Goal: Information Seeking & Learning: Learn about a topic

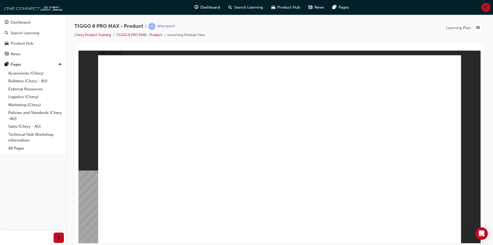
drag, startPoint x: 301, startPoint y: 92, endPoint x: 312, endPoint y: 87, distance: 11.3
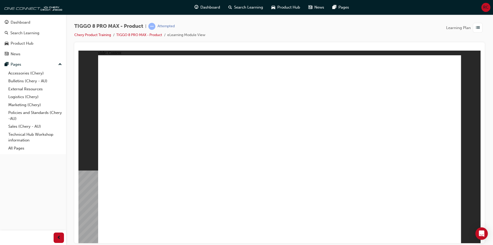
drag, startPoint x: 133, startPoint y: 158, endPoint x: 130, endPoint y: 188, distance: 29.8
drag, startPoint x: 130, startPoint y: 188, endPoint x: 142, endPoint y: 209, distance: 25.0
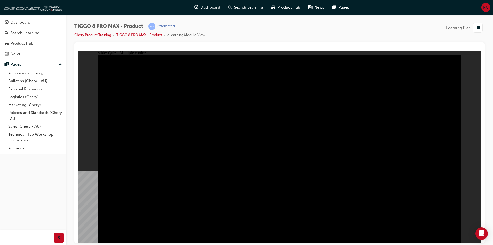
radio input "true"
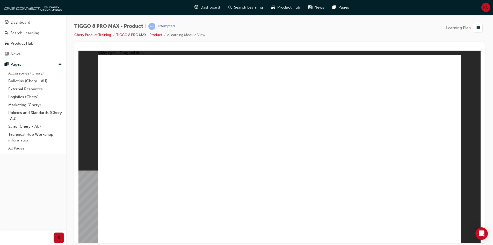
drag, startPoint x: 294, startPoint y: 122, endPoint x: 286, endPoint y: 169, distance: 47.8
drag, startPoint x: 361, startPoint y: 119, endPoint x: 393, endPoint y: 162, distance: 53.6
drag, startPoint x: 398, startPoint y: 87, endPoint x: 124, endPoint y: 178, distance: 288.2
drag, startPoint x: 245, startPoint y: 85, endPoint x: 206, endPoint y: 164, distance: 88.0
drag, startPoint x: 338, startPoint y: 79, endPoint x: 347, endPoint y: 159, distance: 80.6
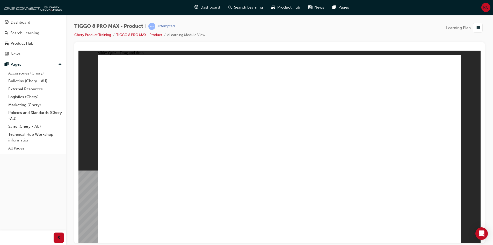
drag, startPoint x: 352, startPoint y: 160, endPoint x: 350, endPoint y: 154, distance: 6.9
checkbox input "true"
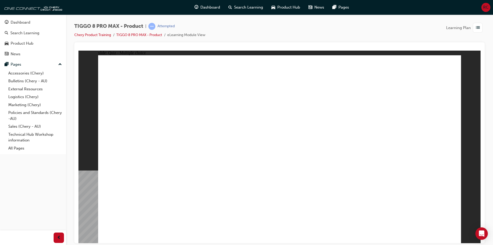
checkbox input "true"
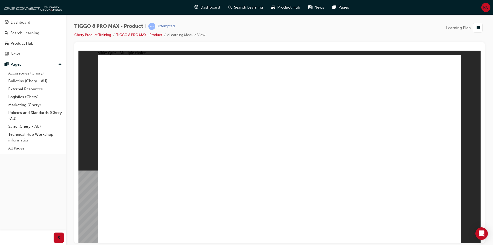
radio input "true"
drag, startPoint x: 304, startPoint y: 88, endPoint x: 223, endPoint y: 169, distance: 114.7
drag, startPoint x: 341, startPoint y: 77, endPoint x: 169, endPoint y: 178, distance: 199.2
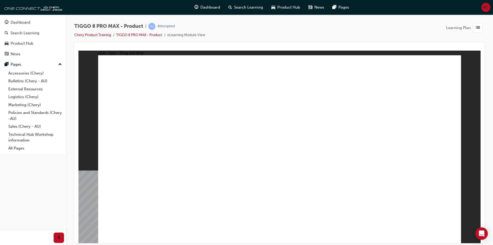
drag, startPoint x: 352, startPoint y: 88, endPoint x: 319, endPoint y: 181, distance: 98.6
drag, startPoint x: 319, startPoint y: 158, endPoint x: 353, endPoint y: 119, distance: 52.2
drag, startPoint x: 392, startPoint y: 93, endPoint x: 338, endPoint y: 175, distance: 98.5
drag, startPoint x: 411, startPoint y: 71, endPoint x: 366, endPoint y: 152, distance: 92.8
drag, startPoint x: 300, startPoint y: 93, endPoint x: 313, endPoint y: 180, distance: 87.8
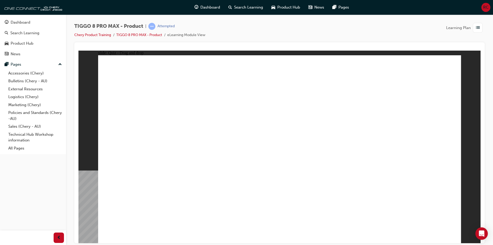
drag, startPoint x: 350, startPoint y: 87, endPoint x: 357, endPoint y: 117, distance: 30.8
drag, startPoint x: 357, startPoint y: 104, endPoint x: 355, endPoint y: 181, distance: 77.2
drag, startPoint x: 276, startPoint y: 79, endPoint x: 289, endPoint y: 169, distance: 90.7
drag, startPoint x: 340, startPoint y: 78, endPoint x: 351, endPoint y: 183, distance: 105.8
drag, startPoint x: 349, startPoint y: 84, endPoint x: 343, endPoint y: 189, distance: 105.1
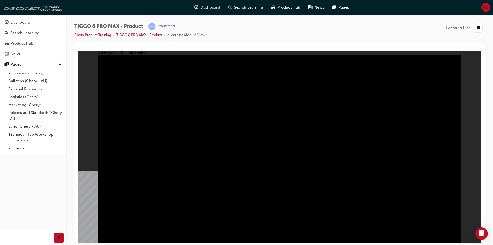
radio input "true"
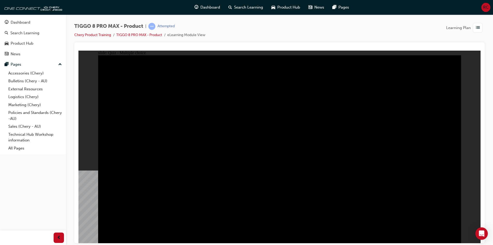
radio input "true"
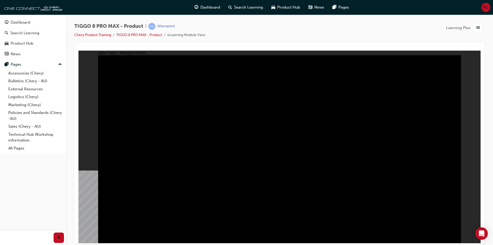
checkbox input "true"
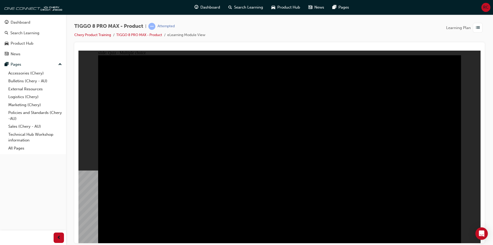
checkbox input "true"
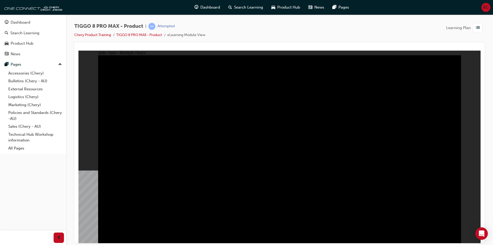
checkbox input "true"
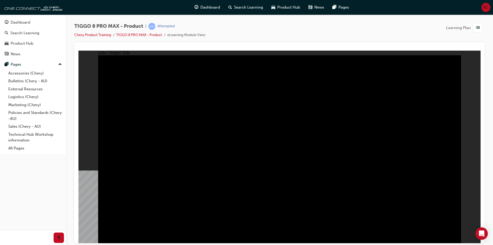
radio input "true"
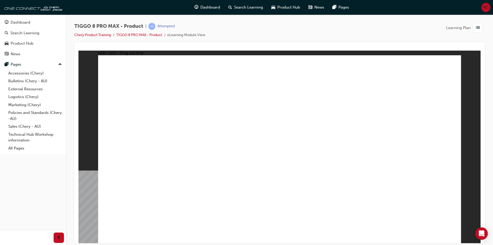
drag, startPoint x: 287, startPoint y: 85, endPoint x: 230, endPoint y: 168, distance: 101.2
drag, startPoint x: 354, startPoint y: 75, endPoint x: 222, endPoint y: 126, distance: 141.6
drag, startPoint x: 218, startPoint y: 146, endPoint x: 261, endPoint y: 76, distance: 82.6
drag, startPoint x: 327, startPoint y: 78, endPoint x: 199, endPoint y: 180, distance: 164.0
drag, startPoint x: 415, startPoint y: 82, endPoint x: 142, endPoint y: 166, distance: 285.6
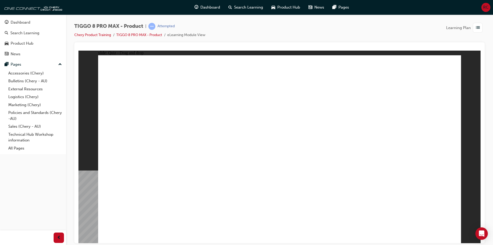
drag, startPoint x: 353, startPoint y: 114, endPoint x: 408, endPoint y: 151, distance: 65.6
drag, startPoint x: 262, startPoint y: 108, endPoint x: 293, endPoint y: 123, distance: 34.5
drag, startPoint x: 293, startPoint y: 123, endPoint x: 339, endPoint y: 178, distance: 72.0
drag, startPoint x: 281, startPoint y: 86, endPoint x: 287, endPoint y: 160, distance: 74.6
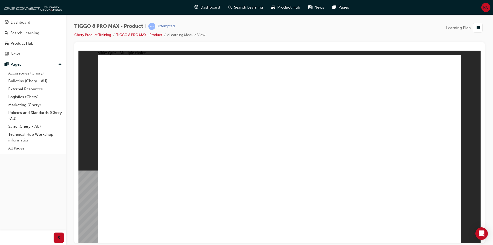
checkbox input "true"
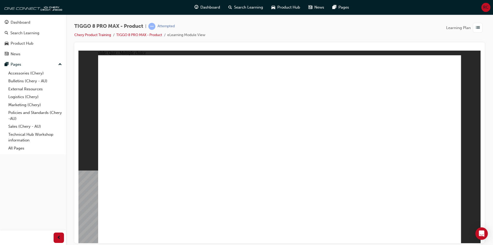
radio input "true"
drag, startPoint x: 362, startPoint y: 102, endPoint x: 333, endPoint y: 149, distance: 55.8
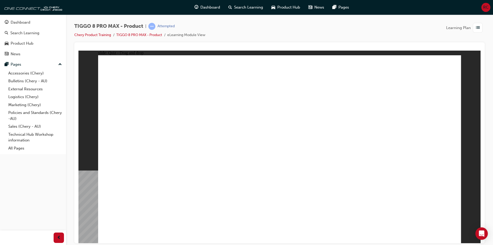
drag, startPoint x: 366, startPoint y: 76, endPoint x: 355, endPoint y: 152, distance: 77.0
drag, startPoint x: 364, startPoint y: 94, endPoint x: 342, endPoint y: 160, distance: 69.9
drag, startPoint x: 270, startPoint y: 53, endPoint x: 274, endPoint y: 73, distance: 20.4
drag, startPoint x: 274, startPoint y: 73, endPoint x: 318, endPoint y: 148, distance: 86.9
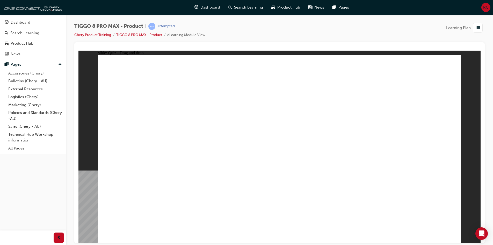
drag, startPoint x: 279, startPoint y: 91, endPoint x: 341, endPoint y: 152, distance: 87.2
drag, startPoint x: 412, startPoint y: 96, endPoint x: 364, endPoint y: 196, distance: 110.6
drag, startPoint x: 419, startPoint y: 76, endPoint x: 346, endPoint y: 205, distance: 148.0
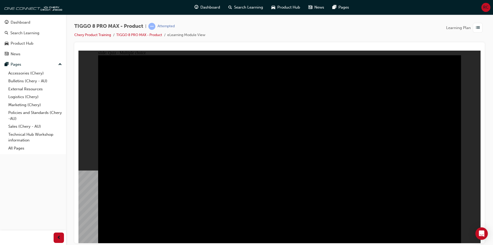
radio input "true"
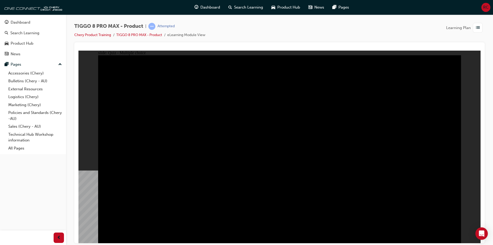
radio input "true"
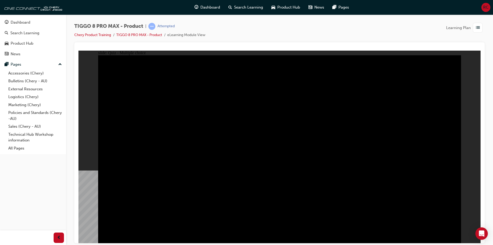
checkbox input "true"
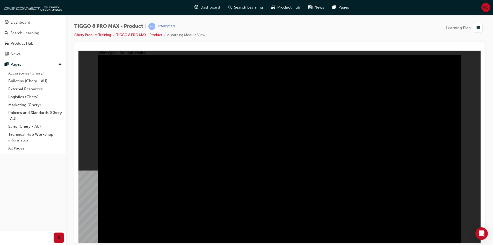
checkbox input "true"
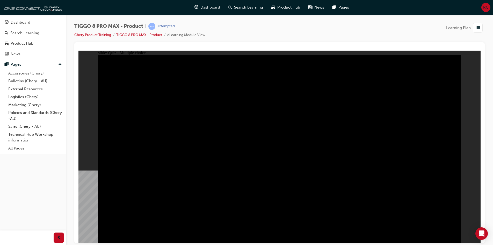
checkbox input "true"
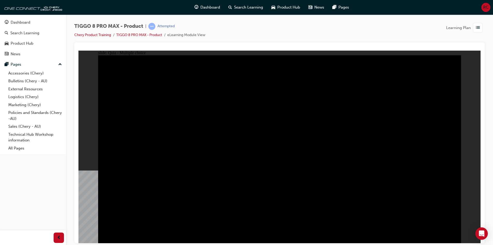
radio input "true"
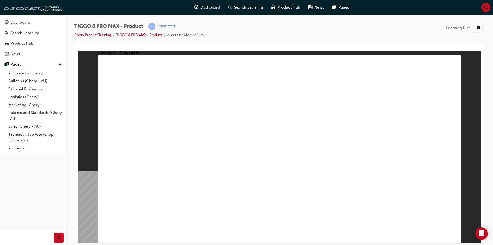
drag, startPoint x: 380, startPoint y: 123, endPoint x: 405, endPoint y: 164, distance: 48.0
drag, startPoint x: 320, startPoint y: 118, endPoint x: 337, endPoint y: 150, distance: 36.9
drag, startPoint x: 288, startPoint y: 75, endPoint x: 316, endPoint y: 111, distance: 45.0
drag, startPoint x: 353, startPoint y: 160, endPoint x: 258, endPoint y: 109, distance: 108.2
drag, startPoint x: 327, startPoint y: 107, endPoint x: 240, endPoint y: 140, distance: 92.9
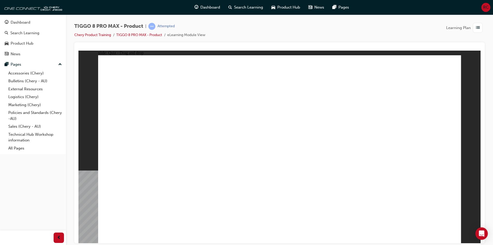
drag, startPoint x: 279, startPoint y: 64, endPoint x: 348, endPoint y: 148, distance: 108.7
drag, startPoint x: 421, startPoint y: 75, endPoint x: 172, endPoint y: 152, distance: 260.5
drag, startPoint x: 297, startPoint y: 113, endPoint x: 282, endPoint y: 147, distance: 37.4
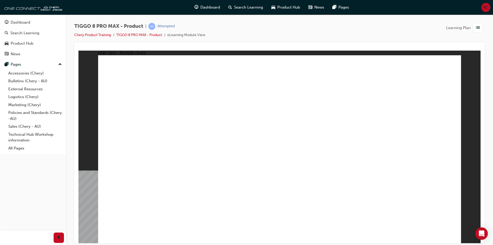
checkbox input "true"
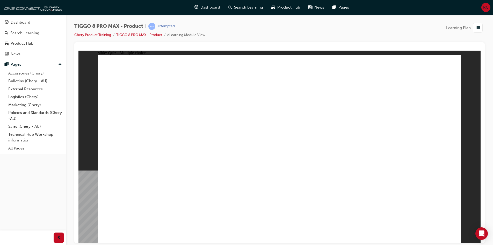
checkbox input "true"
radio input "true"
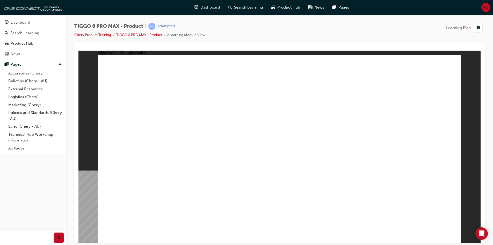
radio input "false"
radio input "true"
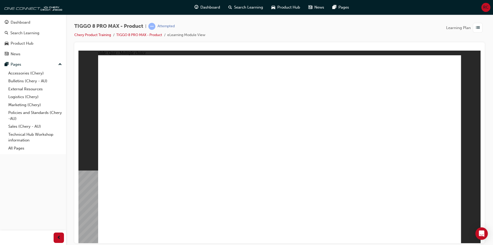
drag, startPoint x: 357, startPoint y: 104, endPoint x: 315, endPoint y: 201, distance: 105.5
drag, startPoint x: 348, startPoint y: 103, endPoint x: 340, endPoint y: 194, distance: 90.8
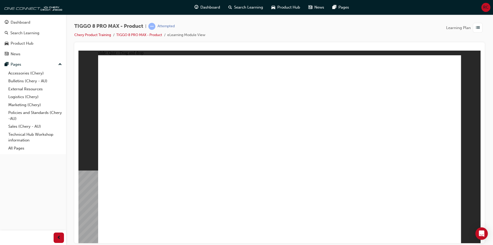
drag, startPoint x: 279, startPoint y: 190, endPoint x: 283, endPoint y: 186, distance: 6.2
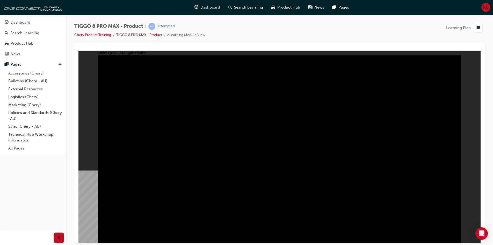
radio input "true"
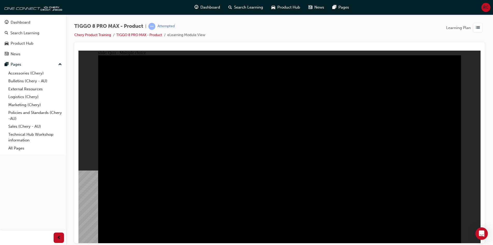
radio input "true"
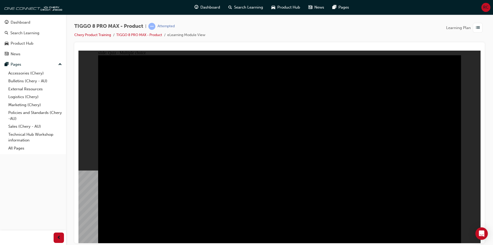
radio input "false"
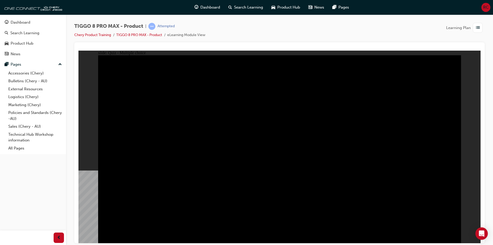
radio input "true"
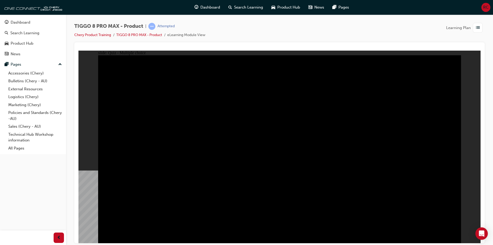
checkbox input "true"
checkbox input "false"
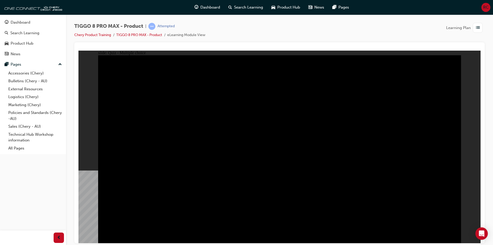
checkbox input "true"
checkbox input "false"
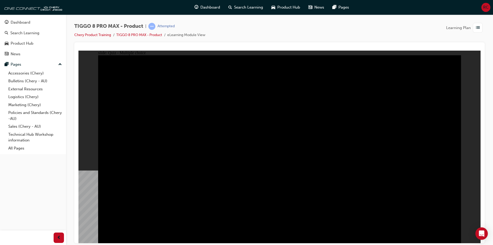
checkbox input "true"
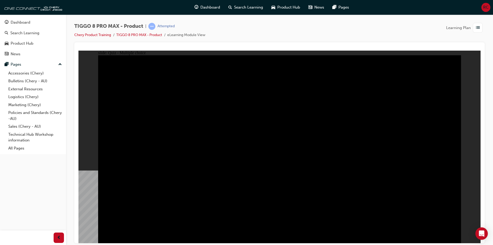
checkbox input "true"
drag, startPoint x: 404, startPoint y: 111, endPoint x: 354, endPoint y: 112, distance: 49.8
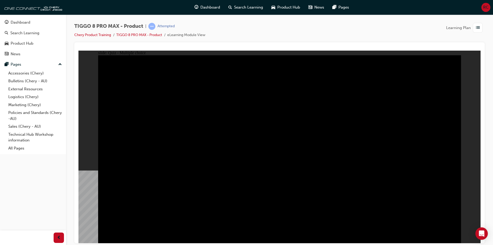
checkbox input "true"
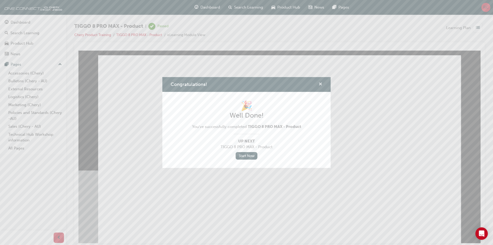
click at [321, 84] on span "cross-icon" at bounding box center [321, 84] width 4 height 5
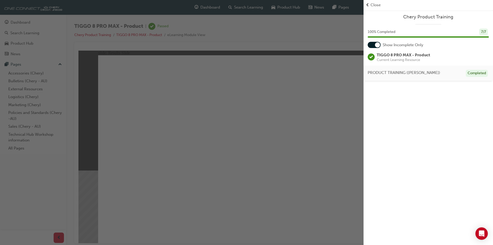
click at [388, 138] on div "Chery Product Training 100 % Completed 7 / 7 Show Incomplete Only TIGGO 8 PRO M…" at bounding box center [429, 122] width 130 height 245
click at [324, 126] on div "button" at bounding box center [182, 122] width 364 height 245
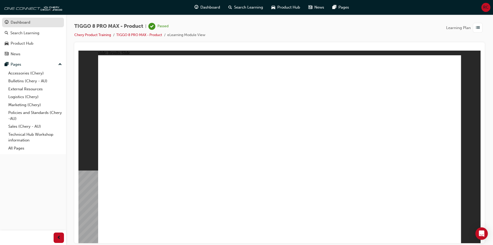
click at [43, 23] on div "Dashboard" at bounding box center [33, 22] width 57 height 6
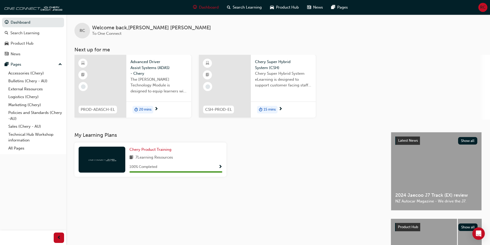
click at [324, 80] on div "PROD-ADASCH-EL Advanced Driver Assist Systems (ADAS) - Chery The [PERSON_NAME] …" at bounding box center [281, 87] width 415 height 65
